Goal: Task Accomplishment & Management: Manage account settings

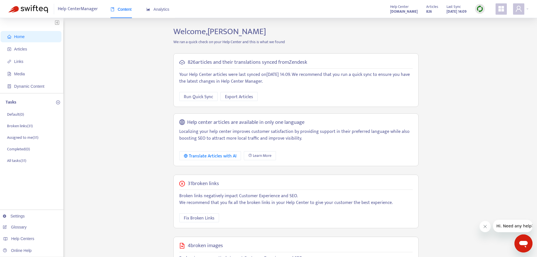
click at [19, 37] on span "Home" at bounding box center [19, 36] width 10 height 5
click at [28, 51] on span "Articles" at bounding box center [32, 48] width 50 height 11
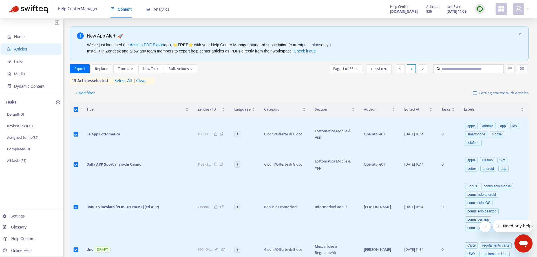
click at [123, 78] on span "select all" at bounding box center [122, 81] width 17 height 7
click at [195, 68] on button "Bulk Actions" at bounding box center [180, 68] width 33 height 9
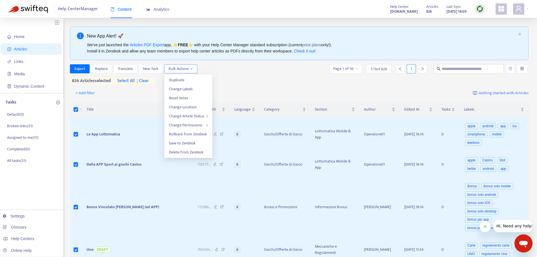
click at [194, 68] on button "Bulk Actions" at bounding box center [180, 68] width 33 height 9
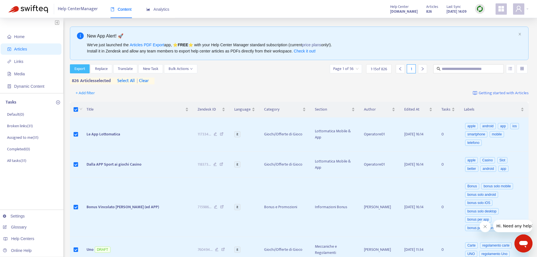
click at [79, 69] on span "Export" at bounding box center [79, 69] width 11 height 6
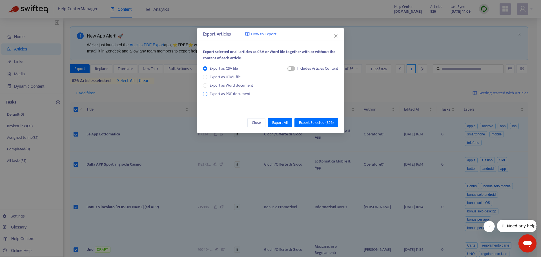
click at [209, 95] on span "Export as PDF document" at bounding box center [229, 94] width 45 height 6
click at [277, 124] on span "Export All" at bounding box center [280, 123] width 16 height 6
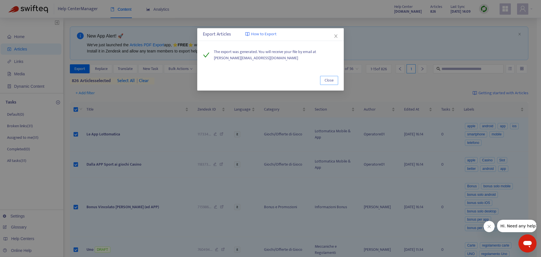
click at [321, 82] on button "Close" at bounding box center [329, 80] width 18 height 9
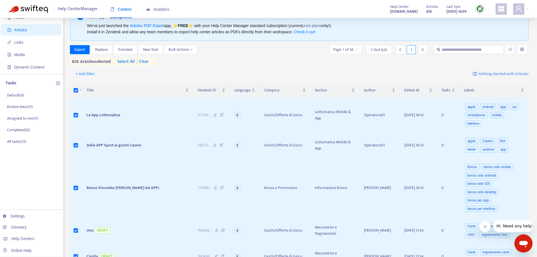
scroll to position [113, 0]
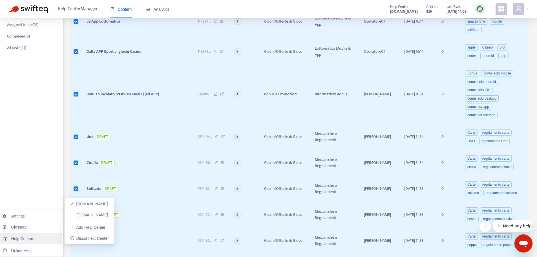
click at [19, 238] on span "Help Centers" at bounding box center [22, 238] width 23 height 5
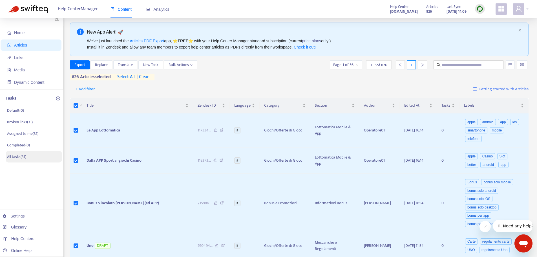
scroll to position [0, 0]
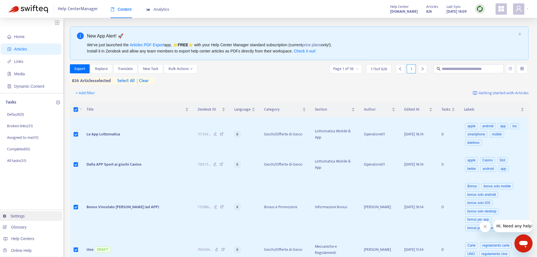
click at [22, 217] on link "Settings" at bounding box center [14, 216] width 22 height 5
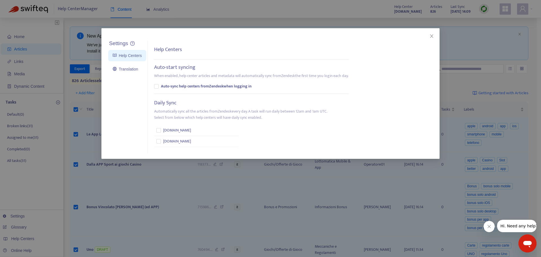
click at [59, 210] on div "Settings Help Centers Translation Settings Help Centers Auto-start syncing When…" at bounding box center [270, 128] width 541 height 257
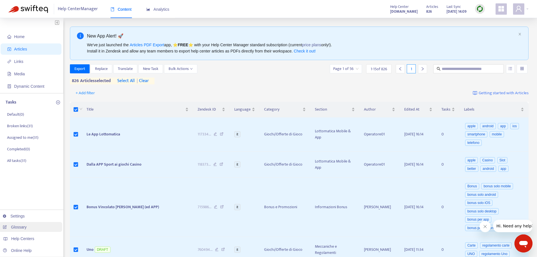
click at [25, 227] on link "Glossary" at bounding box center [15, 227] width 24 height 5
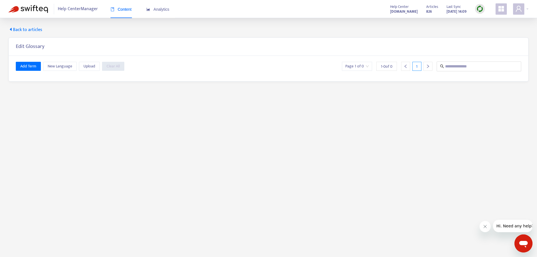
click at [28, 29] on span "Back to articles" at bounding box center [25, 29] width 34 height 7
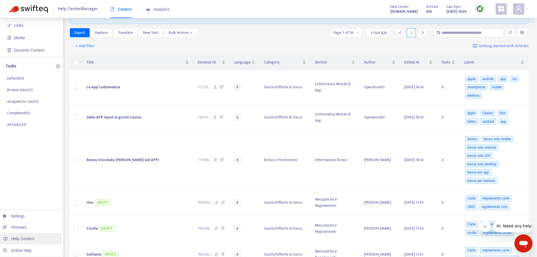
scroll to position [85, 0]
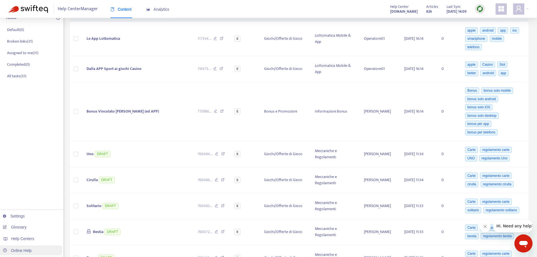
click at [26, 249] on link "Online Help" at bounding box center [17, 250] width 29 height 5
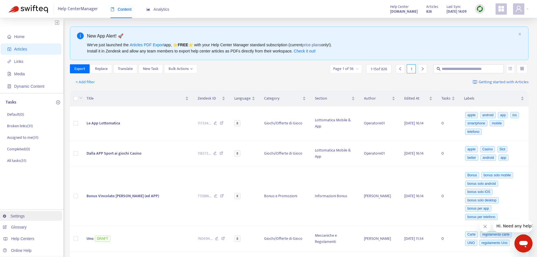
click at [11, 215] on link "Settings" at bounding box center [14, 216] width 22 height 5
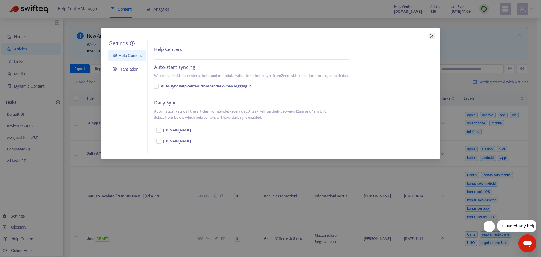
click at [432, 36] on icon "close" at bounding box center [432, 36] width 5 height 5
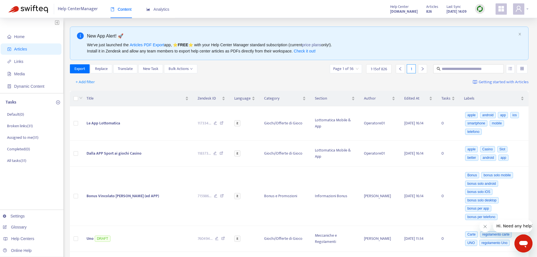
click at [519, 10] on icon "user" at bounding box center [519, 9] width 6 height 6
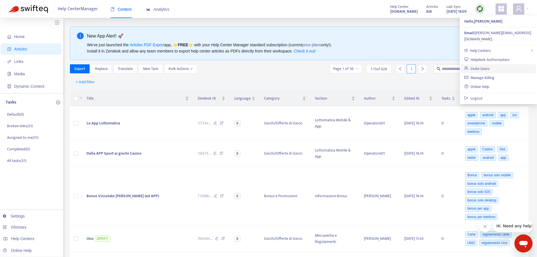
click at [481, 65] on link "Invite Users" at bounding box center [476, 68] width 25 height 6
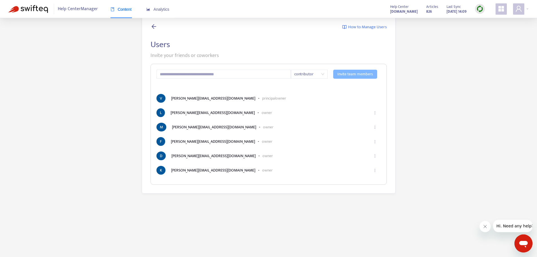
scroll to position [18, 0]
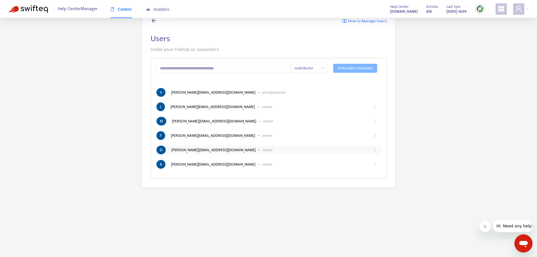
click at [374, 150] on icon "ellipsis" at bounding box center [375, 150] width 4 height 4
click at [437, 98] on div "How to Manage Users Users Invite your friends or coworkers contributor Invite t…" at bounding box center [268, 97] width 520 height 179
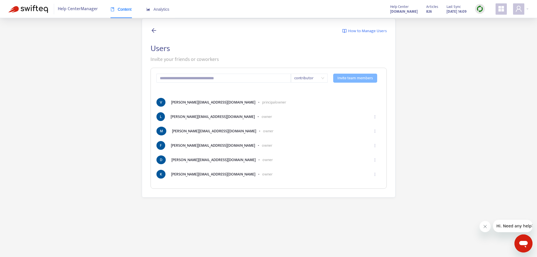
scroll to position [0, 0]
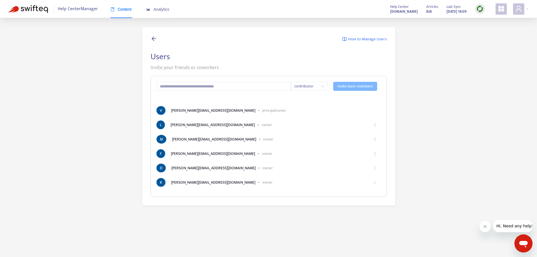
click at [153, 36] on icon at bounding box center [154, 38] width 7 height 7
